Goal: Information Seeking & Learning: Learn about a topic

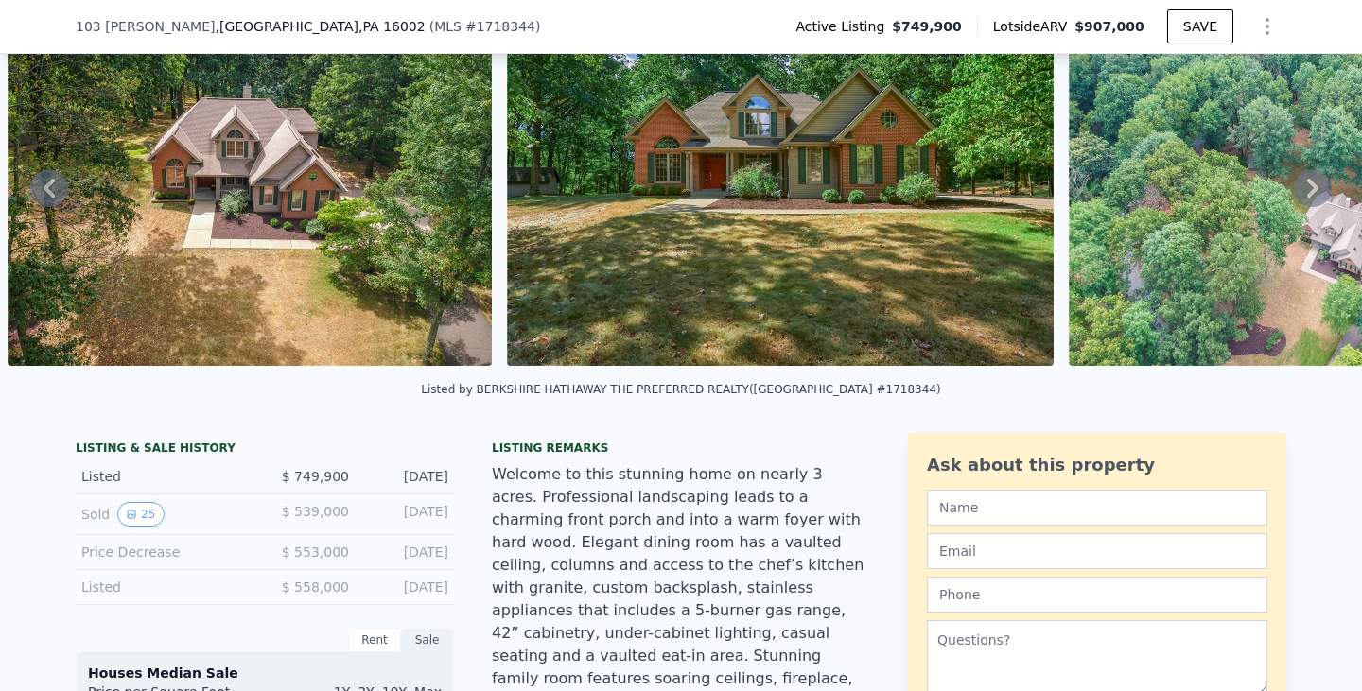
scroll to position [88, 0]
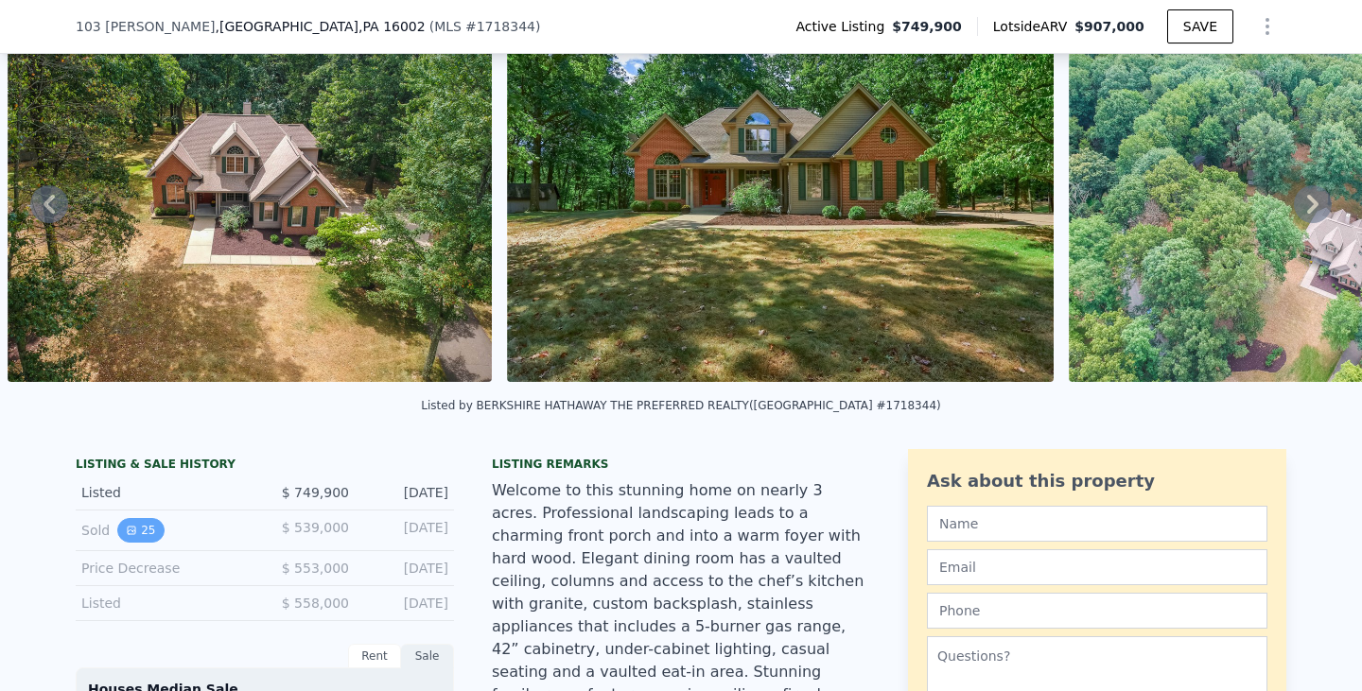
click at [128, 534] on icon "View historical data" at bounding box center [132, 531] width 8 height 8
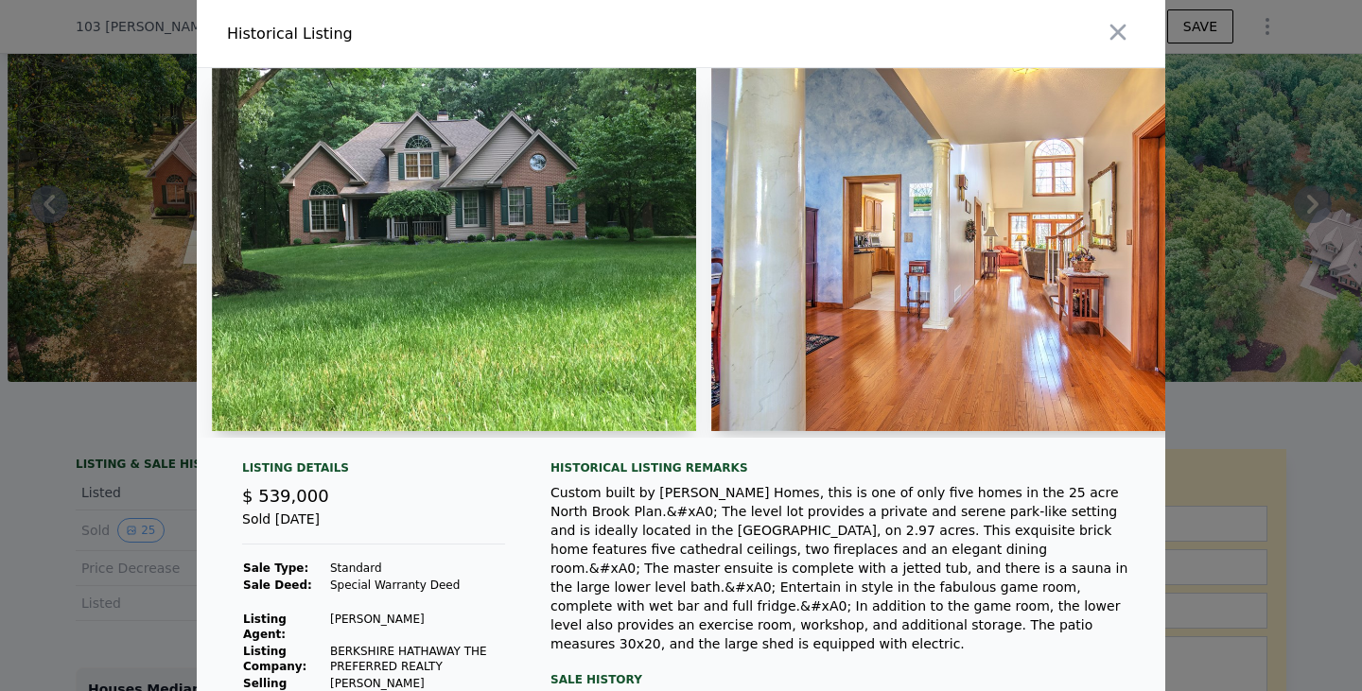
click at [594, 232] on img at bounding box center [454, 249] width 484 height 363
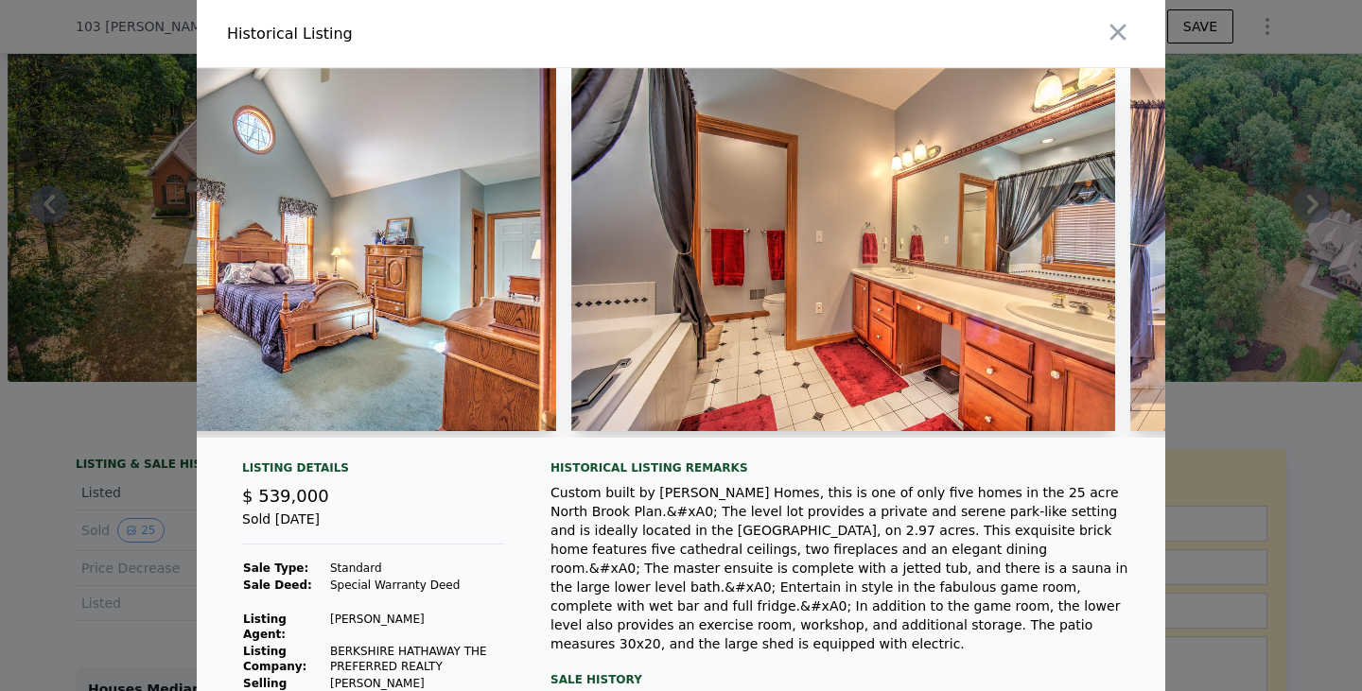
scroll to position [0, 5517]
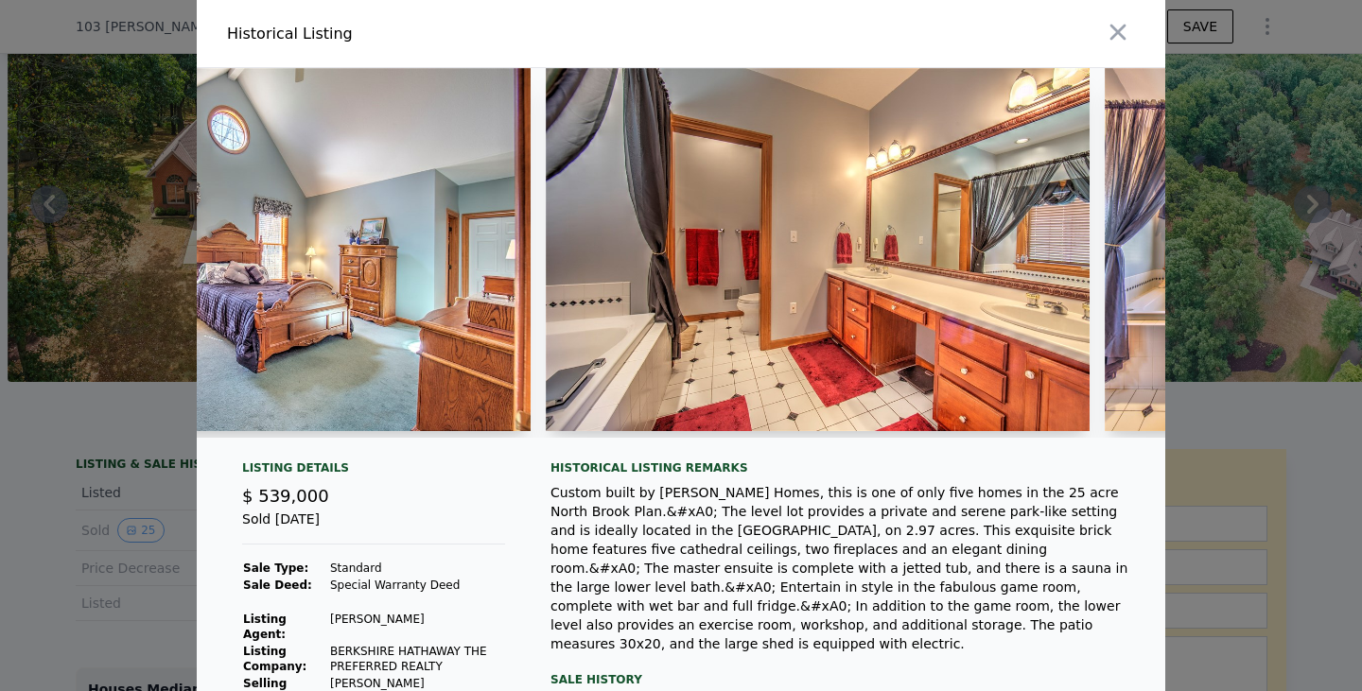
click at [978, 221] on img at bounding box center [818, 249] width 544 height 363
click at [915, 293] on img at bounding box center [818, 249] width 544 height 363
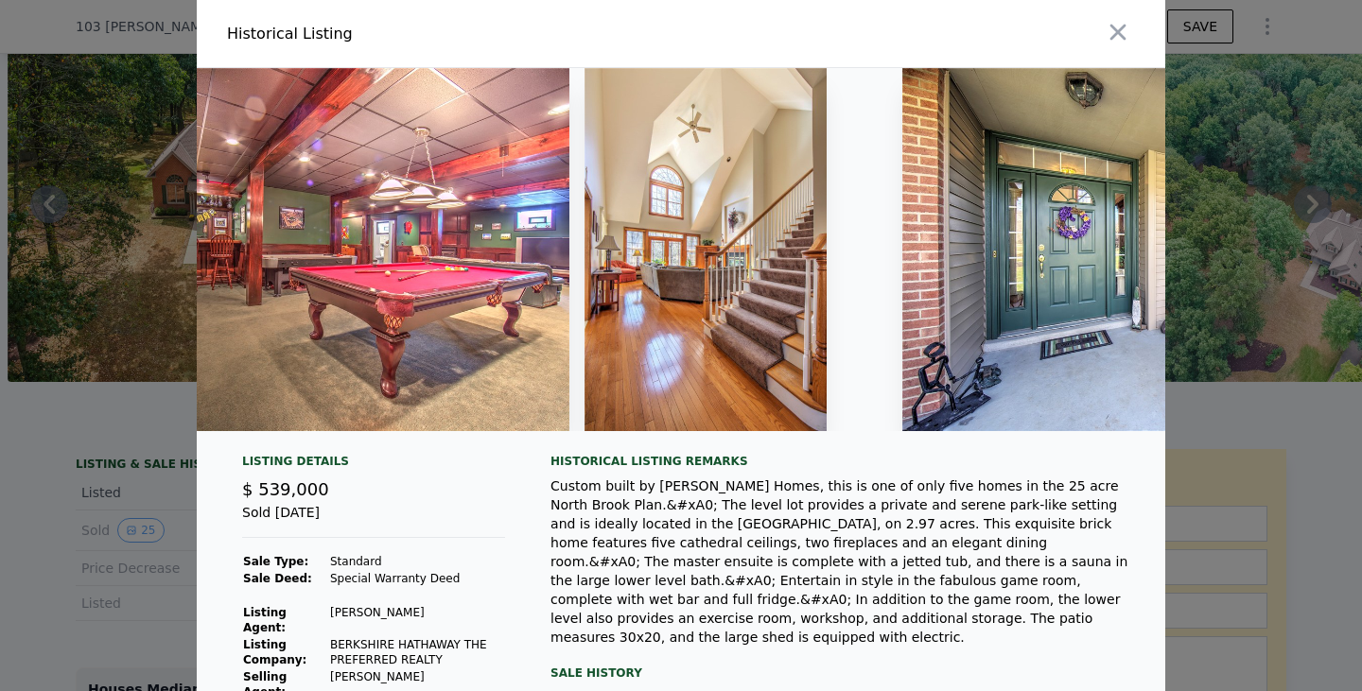
scroll to position [0, 2389]
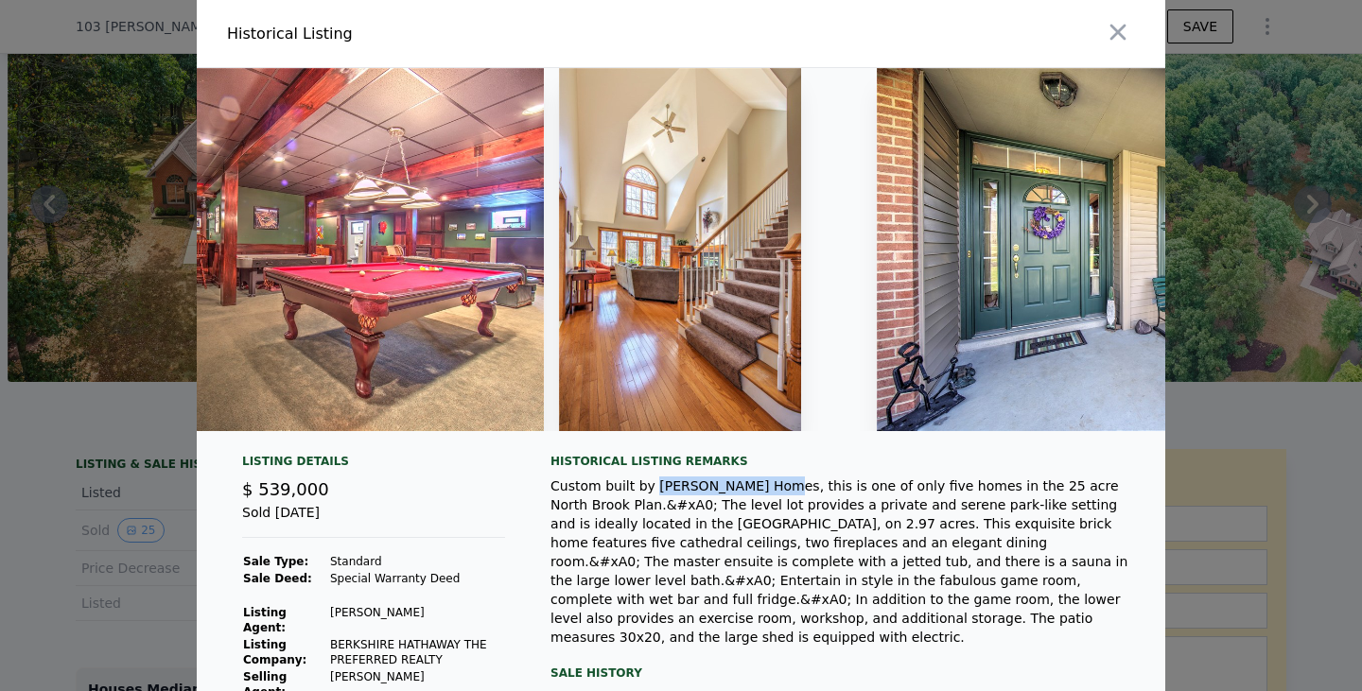
drag, startPoint x: 634, startPoint y: 498, endPoint x: 744, endPoint y: 498, distance: 110.7
click at [744, 498] on div "Custom built by [PERSON_NAME] Homes, this is one of only five homes in the 25 a…" at bounding box center [842, 562] width 584 height 170
copy div "Hendolhurst Homes"
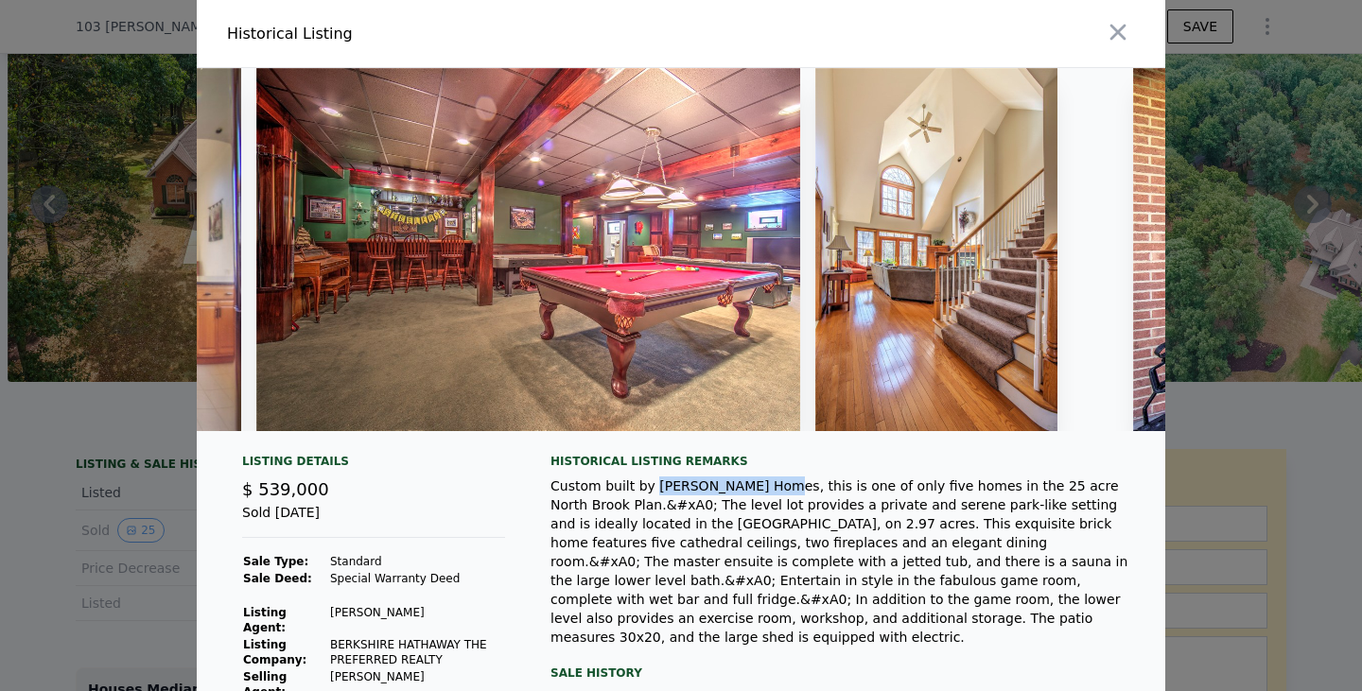
scroll to position [0, 2185]
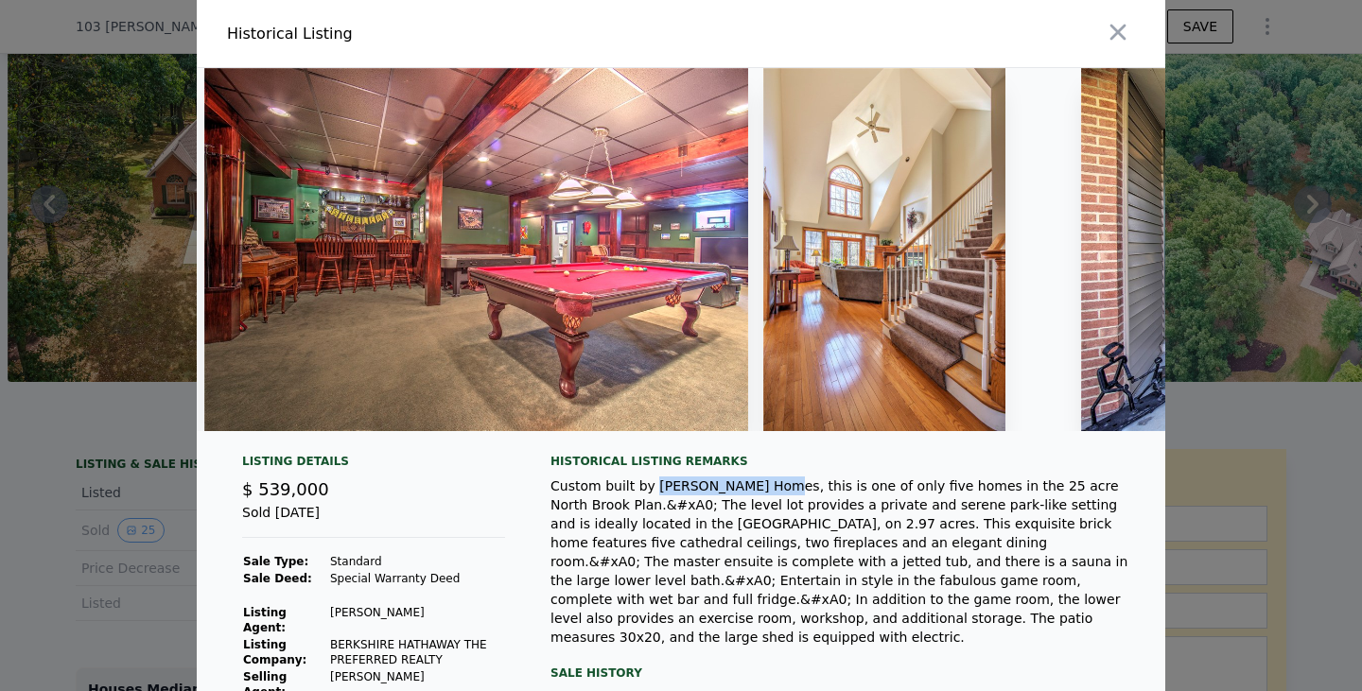
click at [526, 187] on img at bounding box center [476, 249] width 544 height 363
click at [530, 245] on img at bounding box center [476, 249] width 544 height 363
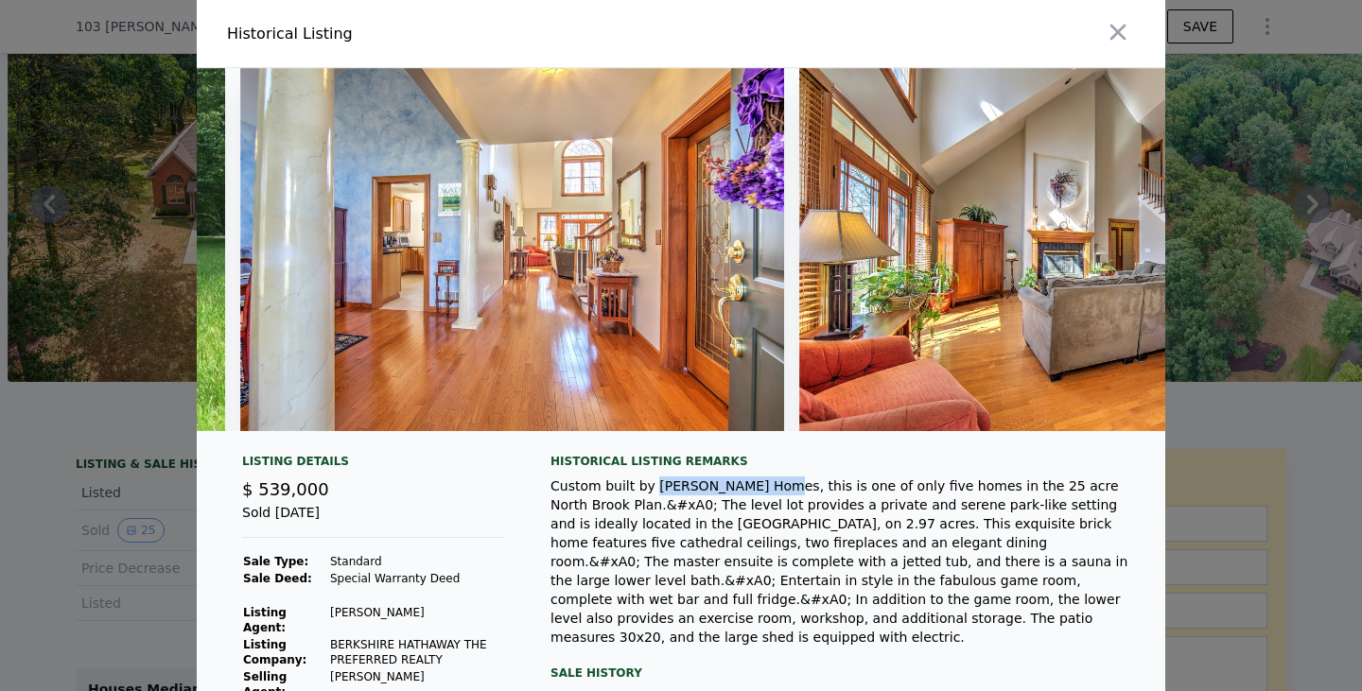
scroll to position [0, 445]
